Goal: Information Seeking & Learning: Learn about a topic

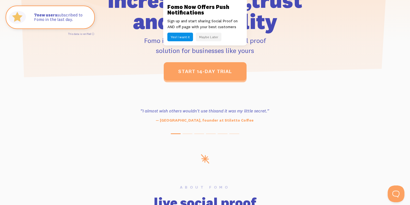
scroll to position [192, 0]
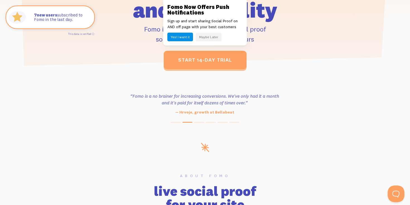
click at [206, 36] on button "Maybe Later" at bounding box center [209, 37] width 26 height 9
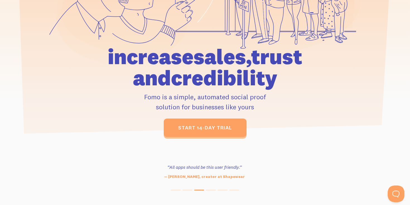
scroll to position [0, 0]
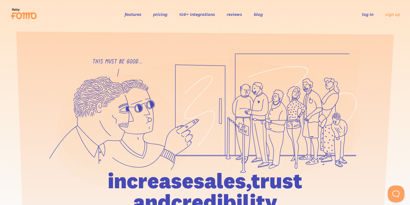
click at [154, 15] on link "pricing" at bounding box center [160, 14] width 14 height 6
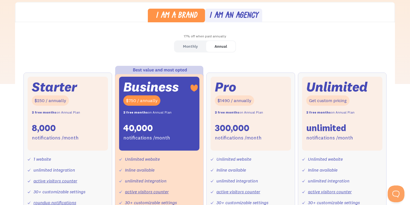
scroll to position [155, 0]
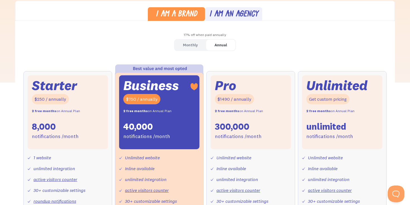
click at [217, 43] on div "Annual" at bounding box center [220, 45] width 13 height 8
click at [193, 46] on div "Monthly" at bounding box center [190, 45] width 15 height 8
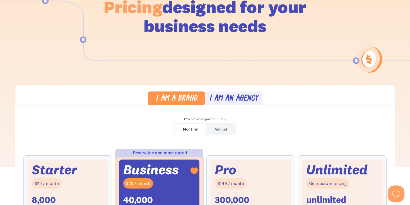
scroll to position [0, 0]
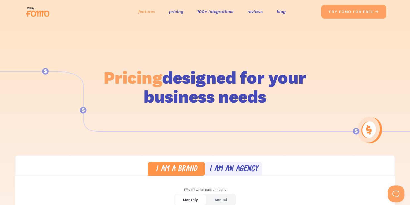
click at [147, 11] on link "features" at bounding box center [146, 12] width 17 height 8
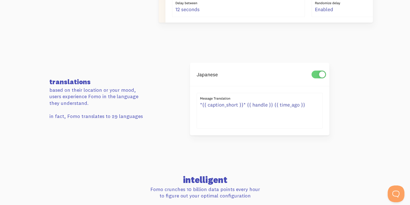
scroll to position [137, 0]
